Goal: Transaction & Acquisition: Book appointment/travel/reservation

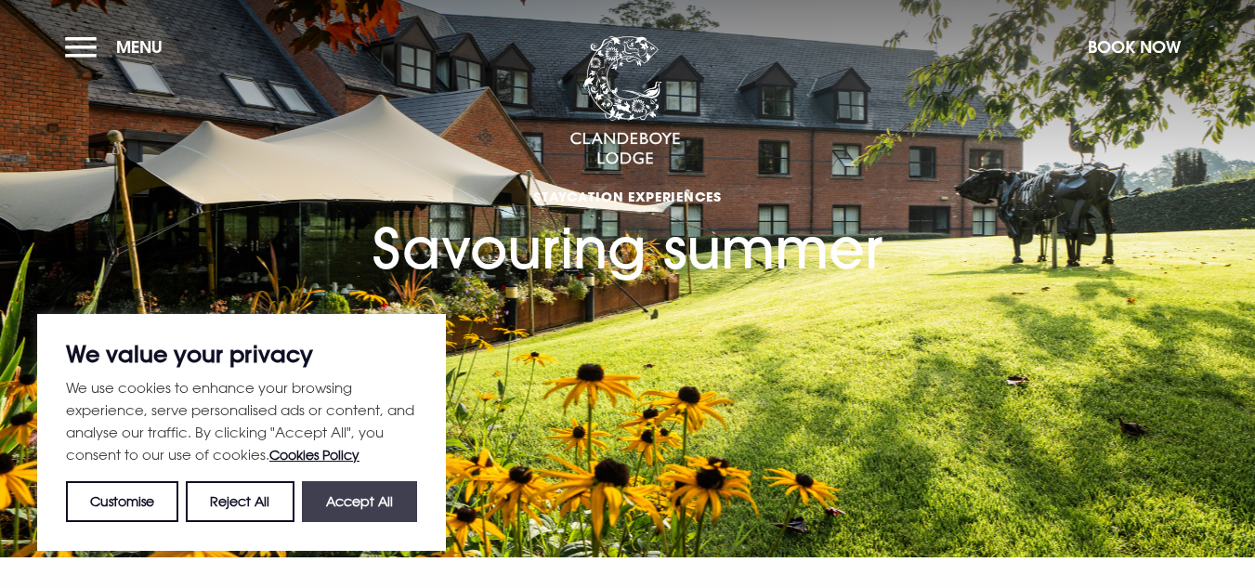
click at [399, 498] on button "Accept All" at bounding box center [359, 501] width 115 height 41
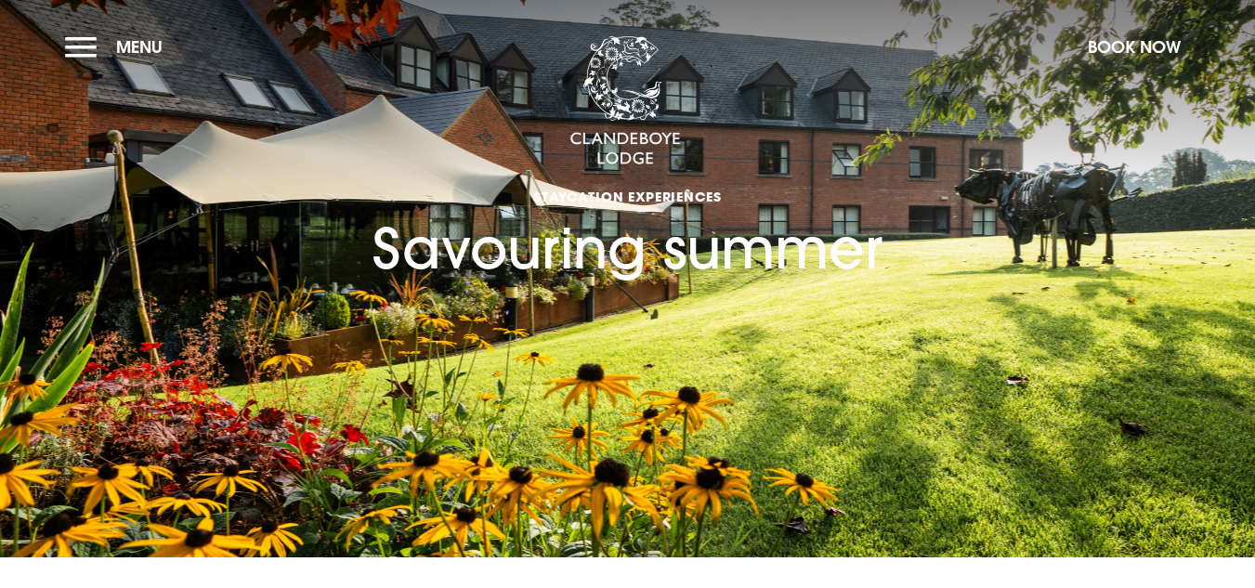
checkbox input "true"
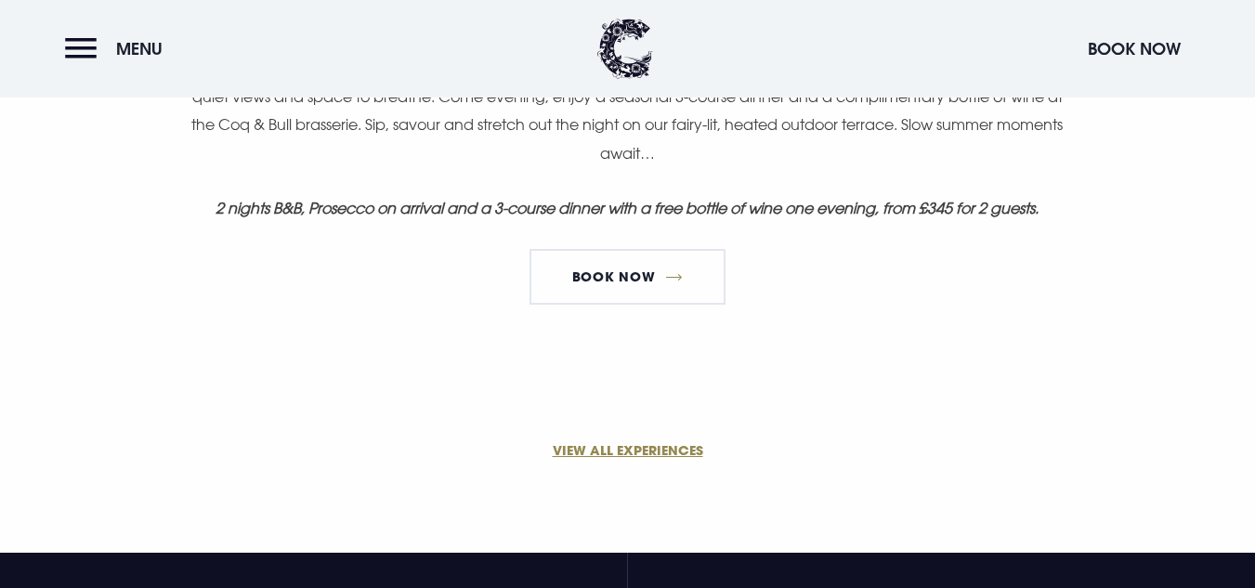
scroll to position [1300, 0]
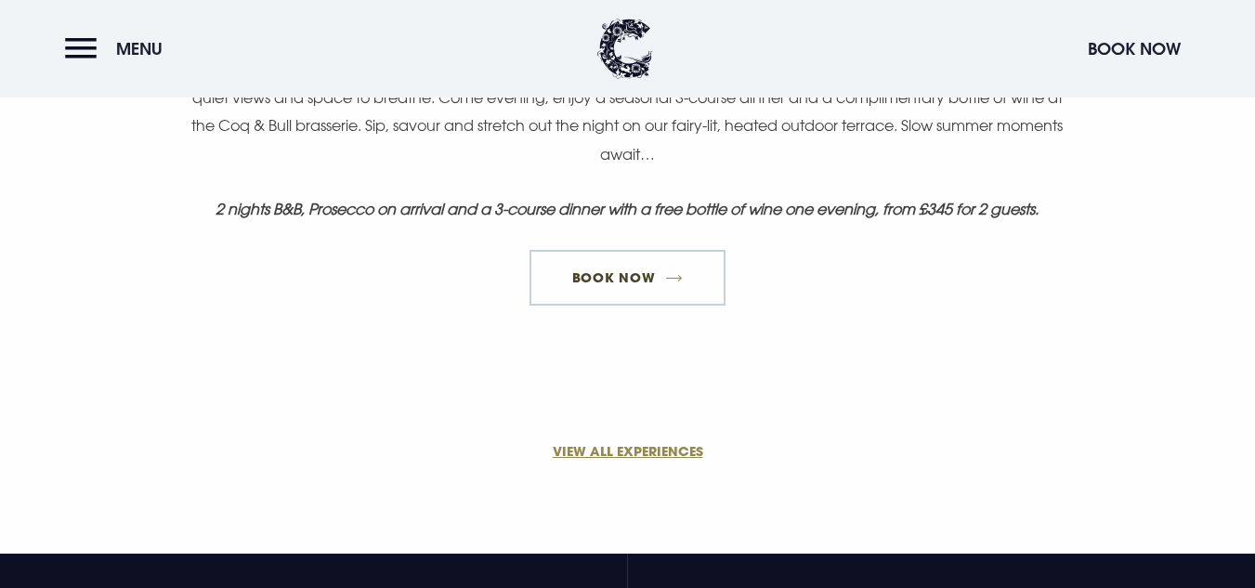
drag, startPoint x: 621, startPoint y: 284, endPoint x: 667, endPoint y: 284, distance: 45.5
click at [621, 284] on link "Book Now" at bounding box center [626, 278] width 195 height 56
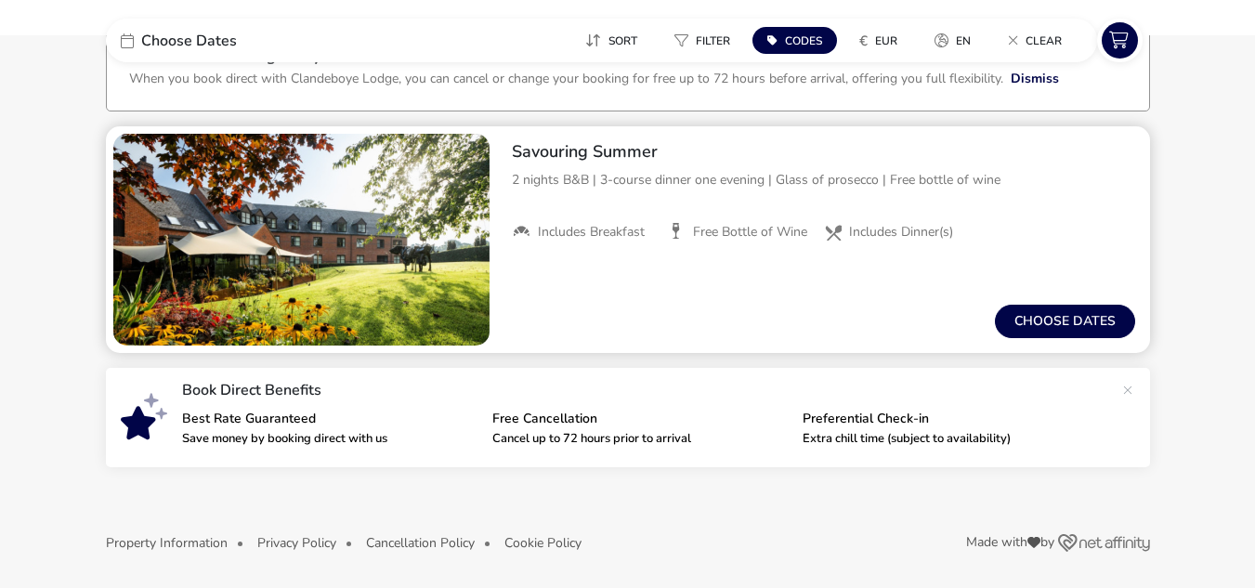
scroll to position [121, 0]
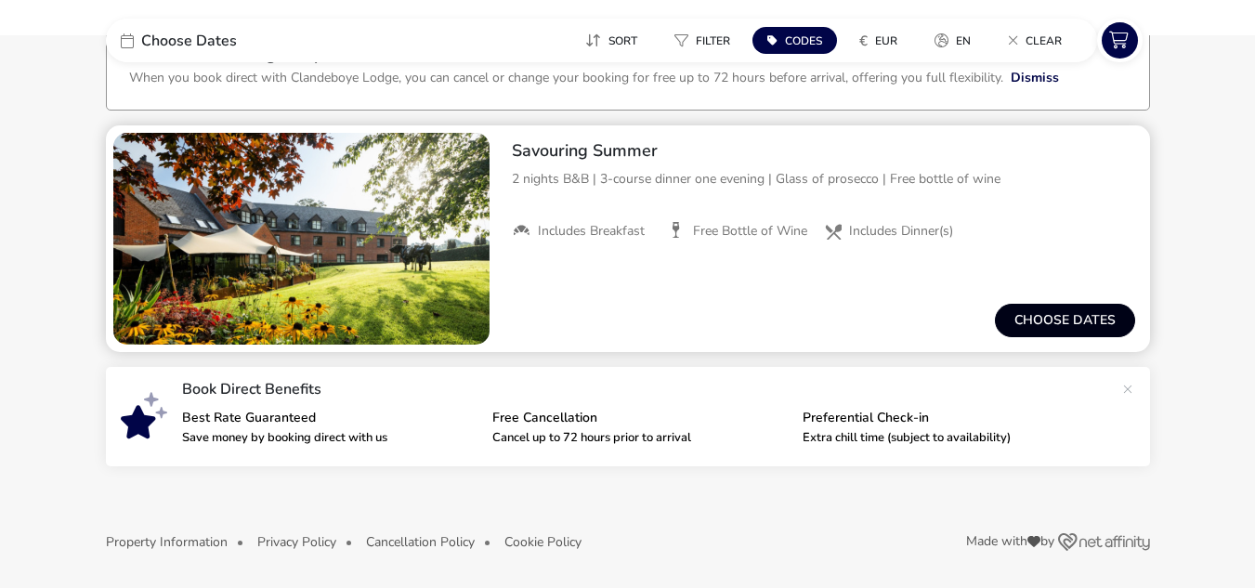
click at [1027, 316] on button "Choose dates" at bounding box center [1065, 320] width 140 height 33
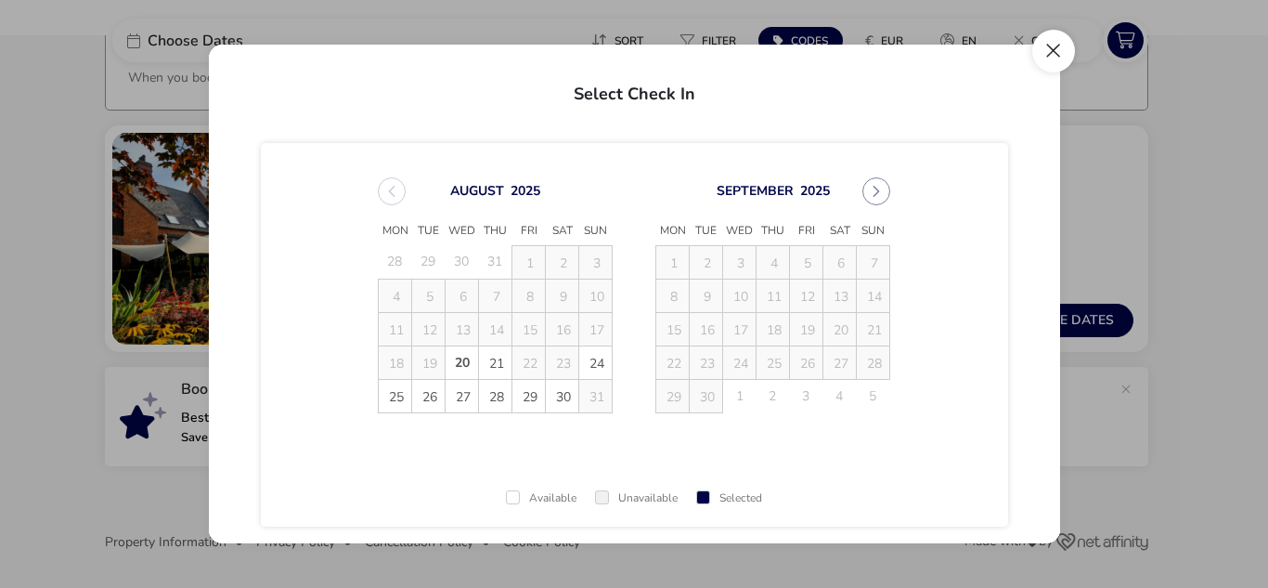
click at [1044, 49] on button "Close" at bounding box center [1054, 51] width 43 height 43
